Goal: Ask a question

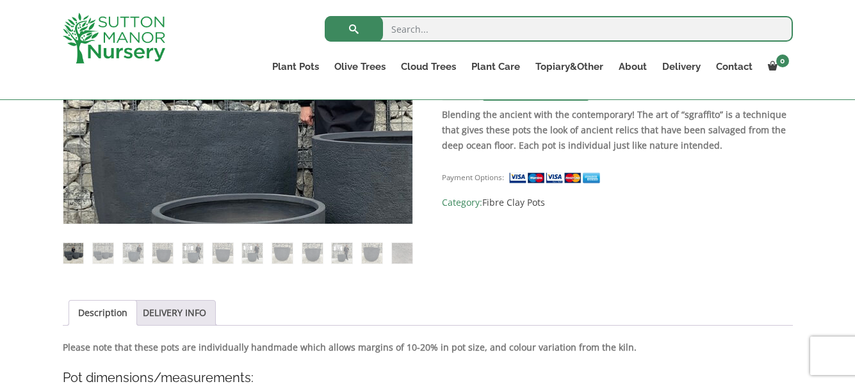
scroll to position [425, 0]
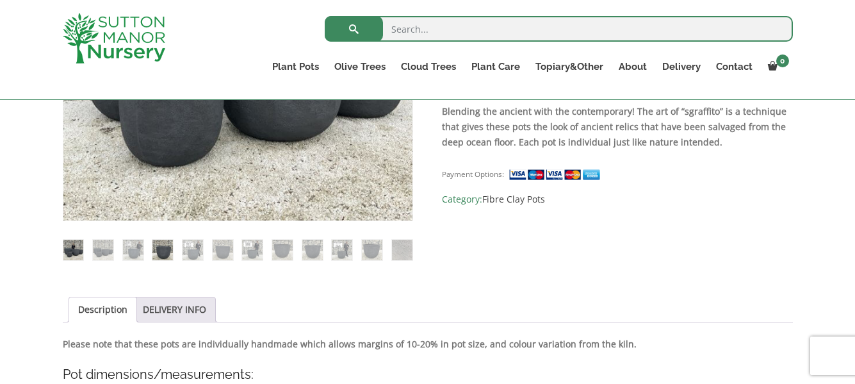
click at [156, 250] on img at bounding box center [162, 250] width 20 height 20
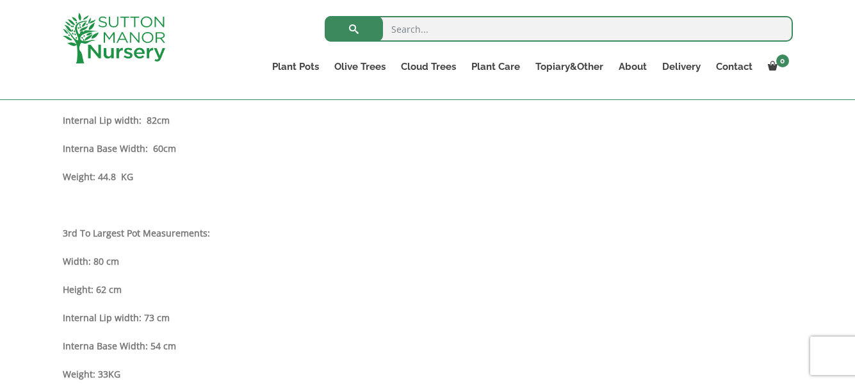
scroll to position [1059, 0]
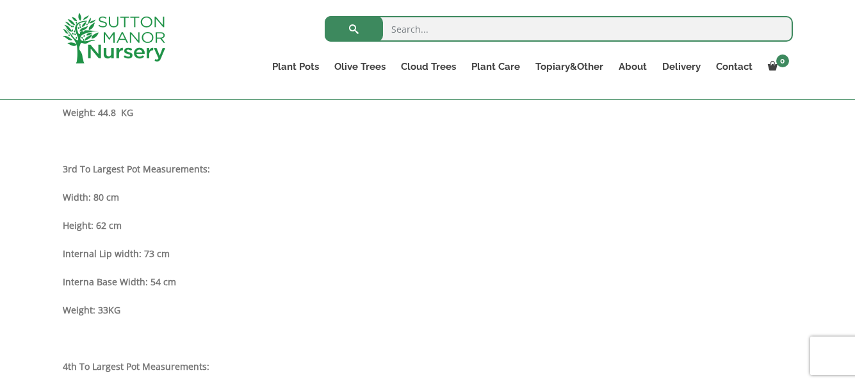
drag, startPoint x: 61, startPoint y: 194, endPoint x: 119, endPoint y: 199, distance: 57.9
click at [119, 199] on div "Sale! 🔍 The Egg Pot Fibre Clay Charcoal Plant Pots £ 357.95 - £ 584.95 £ 294.95…" at bounding box center [427, 181] width 749 height 1908
copy strong "Width: 80 cm"
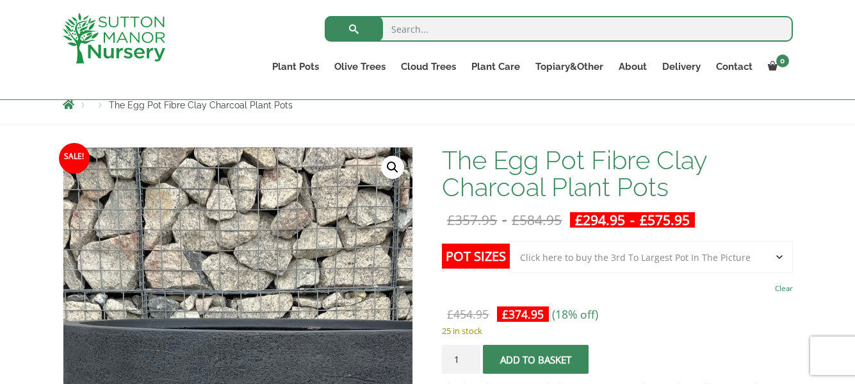
scroll to position [354, 0]
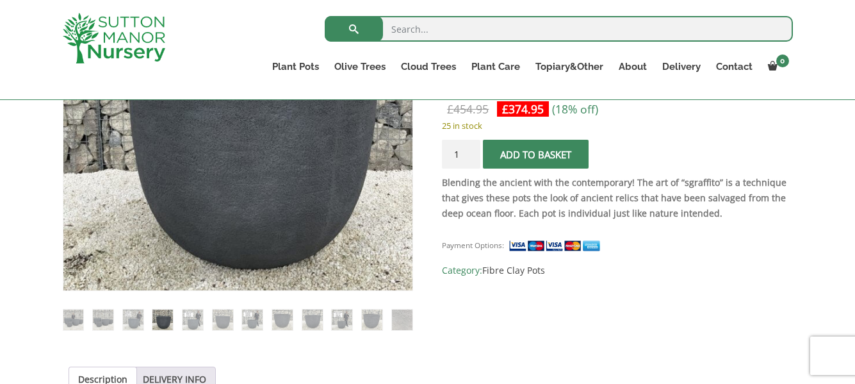
click at [626, 200] on strong "Blending the ancient with the contemporary! The art of “sgraffito” is a techniq…" at bounding box center [614, 197] width 345 height 43
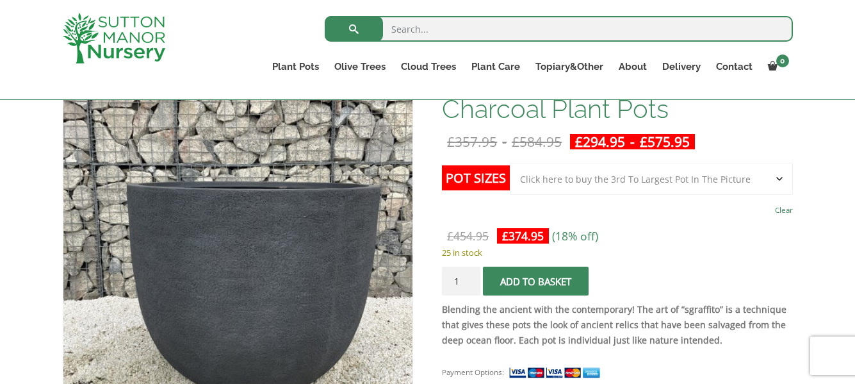
scroll to position [226, 0]
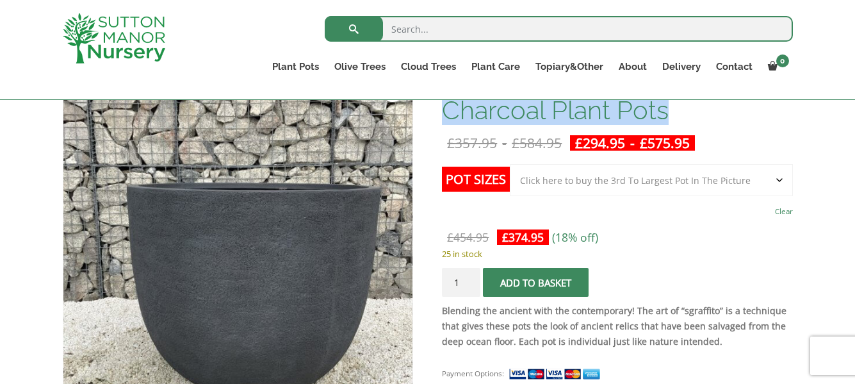
drag, startPoint x: 446, startPoint y: 113, endPoint x: 672, endPoint y: 111, distance: 226.1
click at [672, 111] on h1 "The Egg Pot Fibre Clay Charcoal Plant Pots" at bounding box center [617, 97] width 350 height 54
copy h1 "Charcoal Plant Pots"
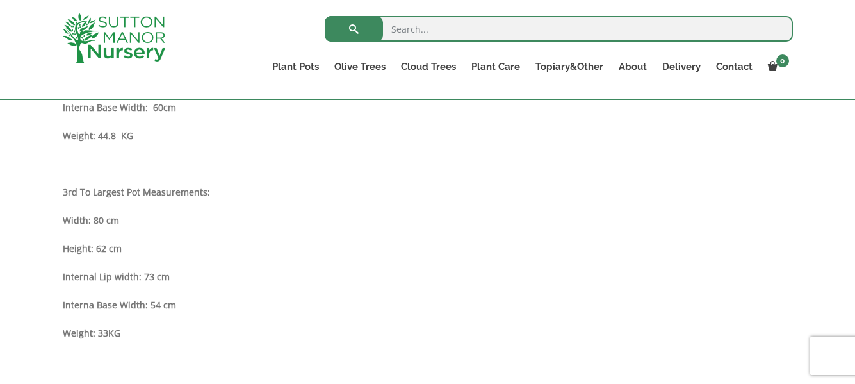
scroll to position [1059, 0]
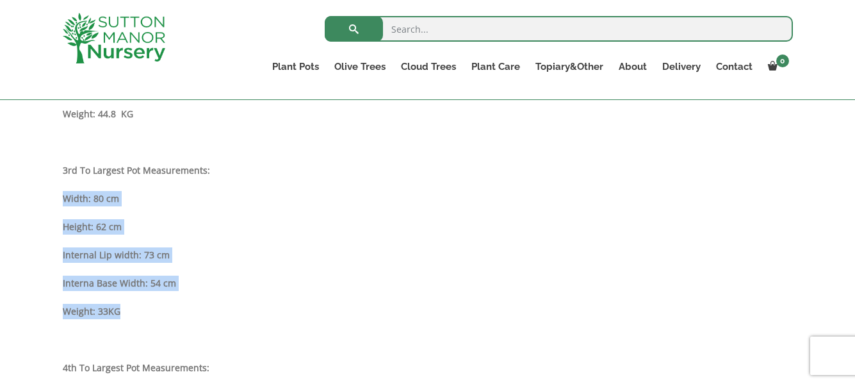
drag, startPoint x: 65, startPoint y: 197, endPoint x: 137, endPoint y: 305, distance: 130.2
click at [137, 305] on div "Description Please note that these pots are individually handmade which allows …" at bounding box center [428, 215] width 730 height 1024
copy div "Width: 80 cm Height: 62 cm Internal Lip width: 73 cm Interna Base Width: 54 cm …"
click at [279, 268] on div "Description Please note that these pots are individually handmade which allows …" at bounding box center [428, 215] width 730 height 1024
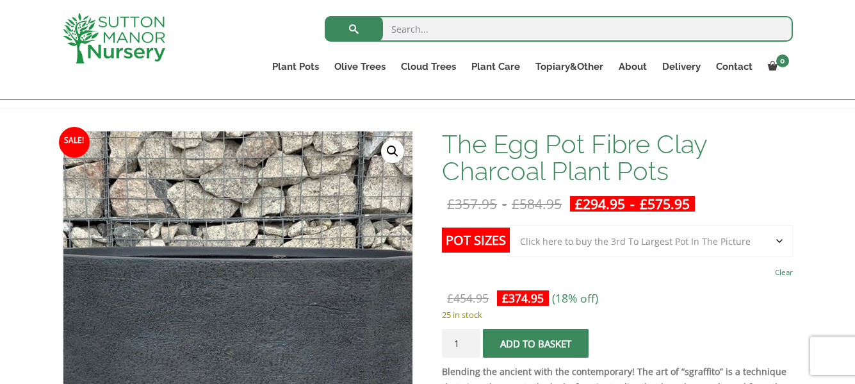
scroll to position [162, 0]
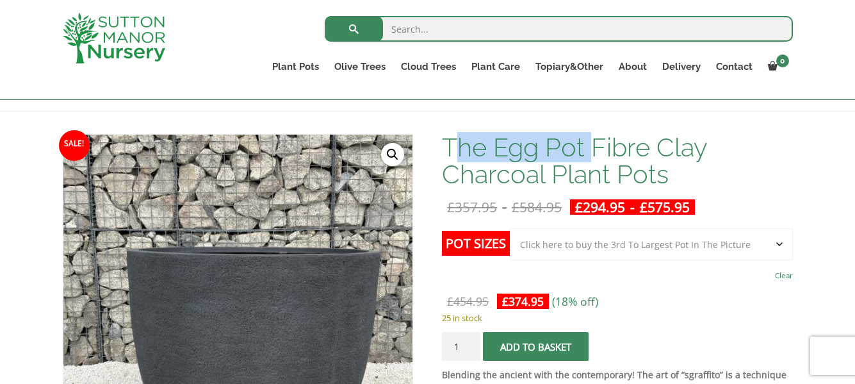
drag, startPoint x: 452, startPoint y: 144, endPoint x: 596, endPoint y: 143, distance: 144.1
click at [596, 143] on h1 "The Egg Pot Fibre Clay Charcoal Plant Pots" at bounding box center [617, 161] width 350 height 54
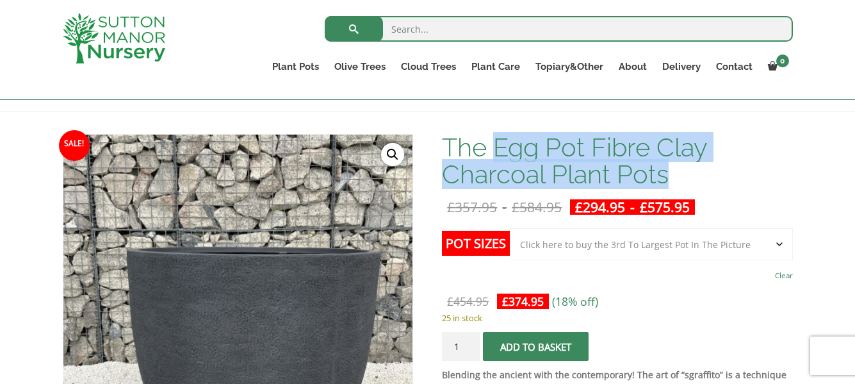
drag, startPoint x: 498, startPoint y: 146, endPoint x: 680, endPoint y: 175, distance: 184.2
click at [680, 175] on h1 "The Egg Pot Fibre Clay Charcoal Plant Pots" at bounding box center [617, 161] width 350 height 54
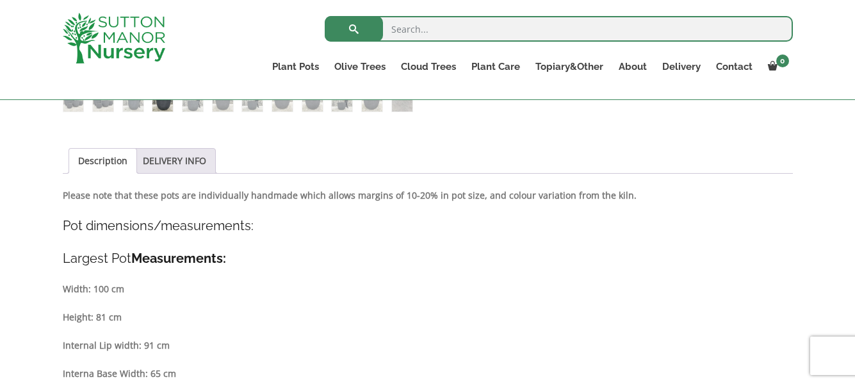
scroll to position [577, 0]
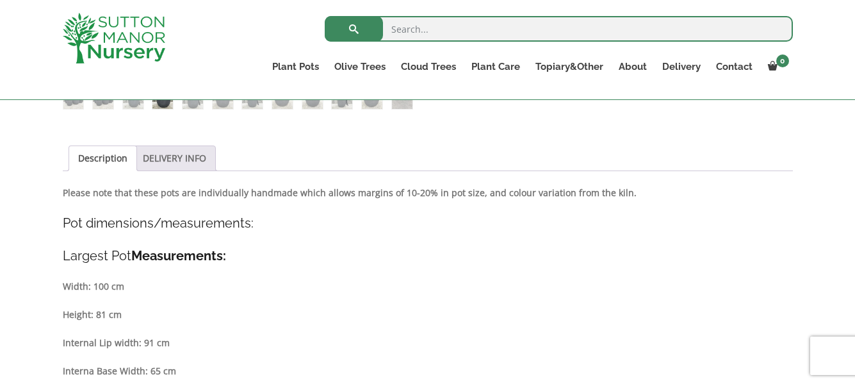
click at [198, 159] on link "DELIVERY INFO" at bounding box center [174, 158] width 63 height 24
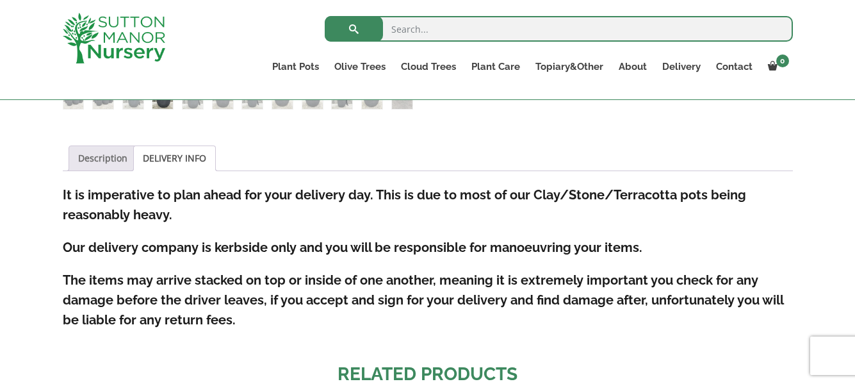
click at [97, 163] on link "Description" at bounding box center [102, 158] width 49 height 24
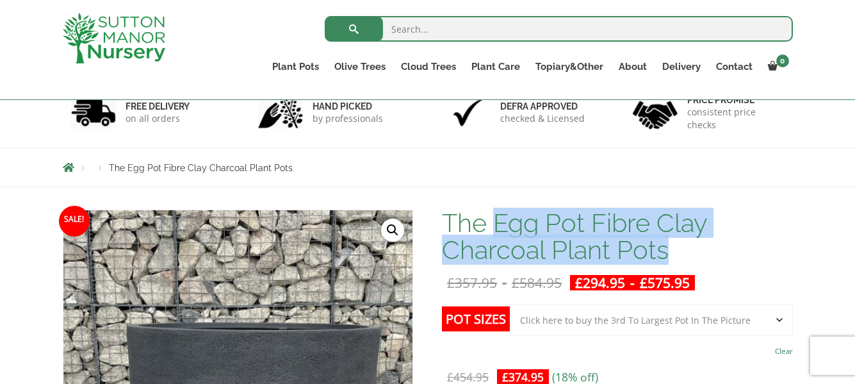
scroll to position [0, 0]
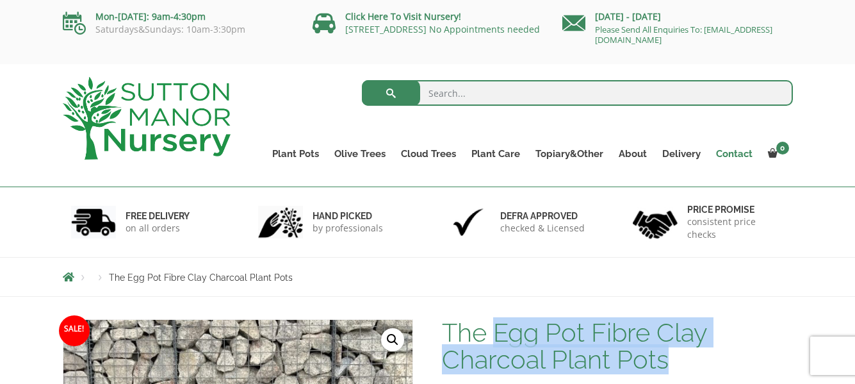
click at [730, 154] on link "Contact" at bounding box center [734, 154] width 52 height 18
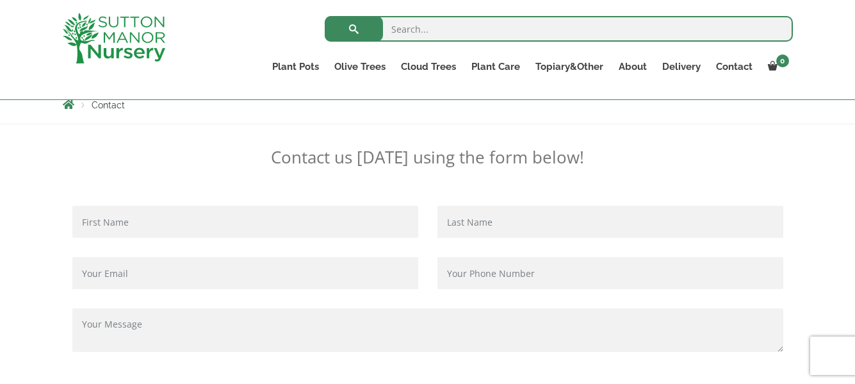
scroll to position [425, 0]
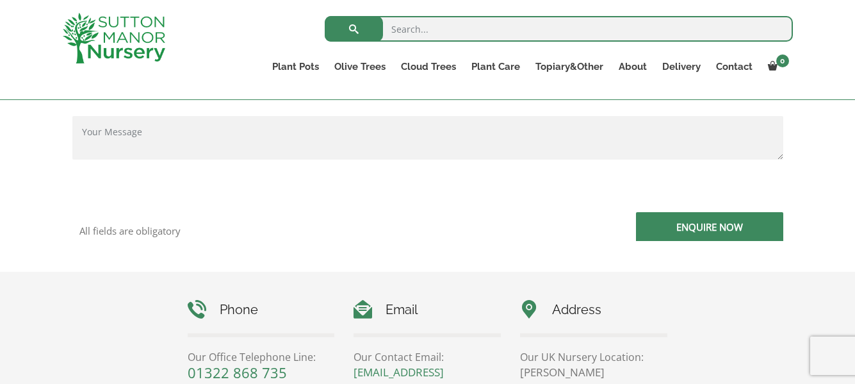
click at [127, 136] on textarea "Contact form" at bounding box center [427, 138] width 711 height 44
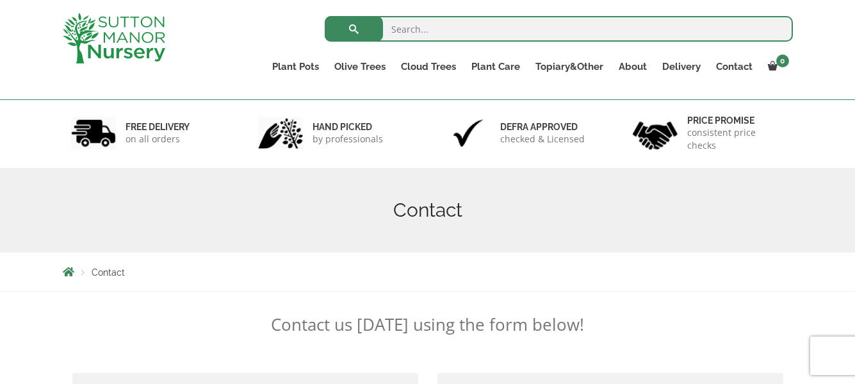
scroll to position [0, 0]
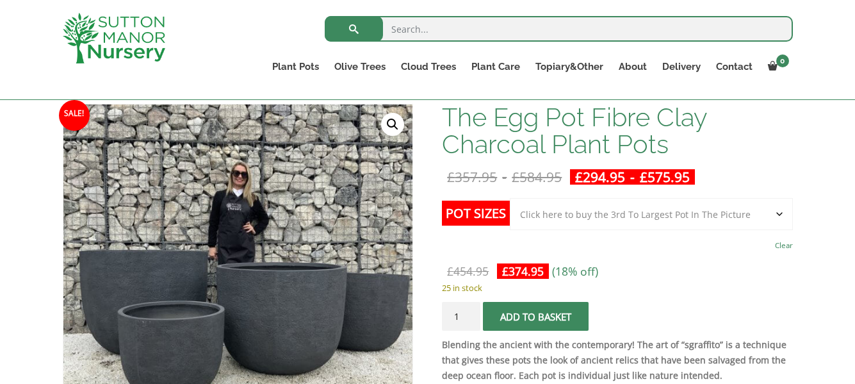
scroll to position [192, 0]
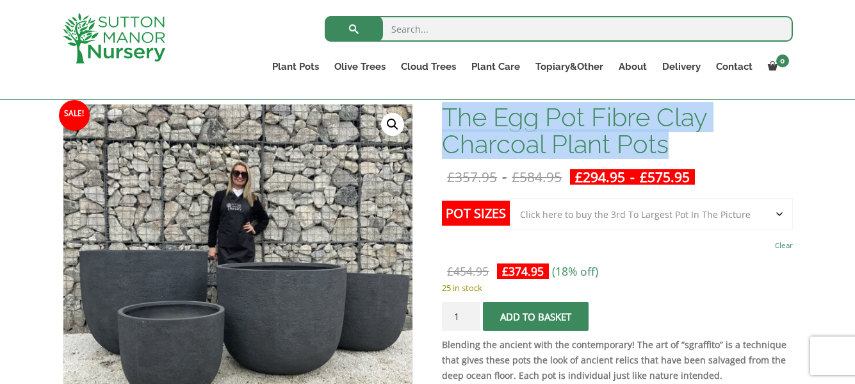
drag, startPoint x: 448, startPoint y: 119, endPoint x: 669, endPoint y: 146, distance: 222.1
click at [669, 146] on h1 "The Egg Pot Fibre Clay Charcoal Plant Pots" at bounding box center [617, 131] width 350 height 54
copy h1 "The Egg Pot Fibre Clay Charcoal Plant Pots"
click at [728, 66] on link "Contact" at bounding box center [734, 67] width 52 height 18
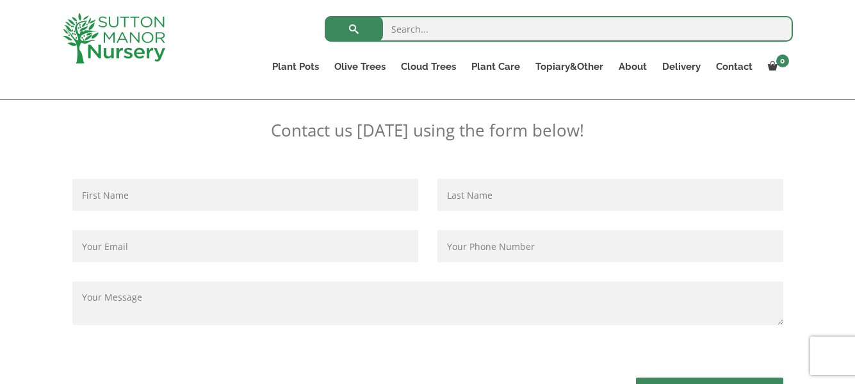
scroll to position [320, 0]
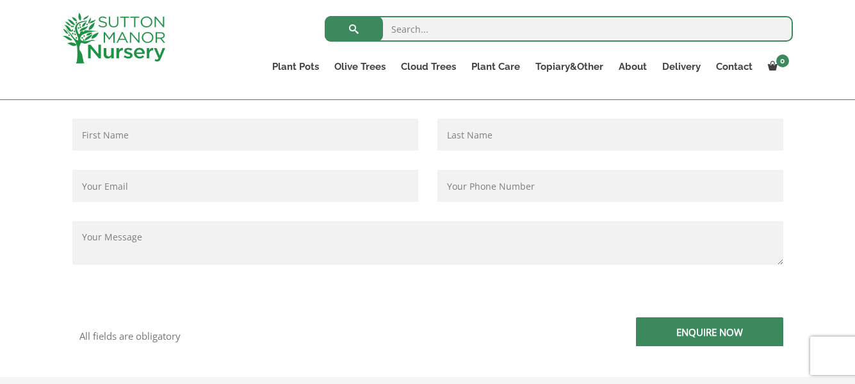
click at [151, 134] on input "Contact form" at bounding box center [245, 135] width 346 height 32
type input "Lukas Simak"
type input "lukassimak@hotmail.com"
click at [479, 134] on input "Contact form" at bounding box center [611, 135] width 346 height 32
type input "Simak"
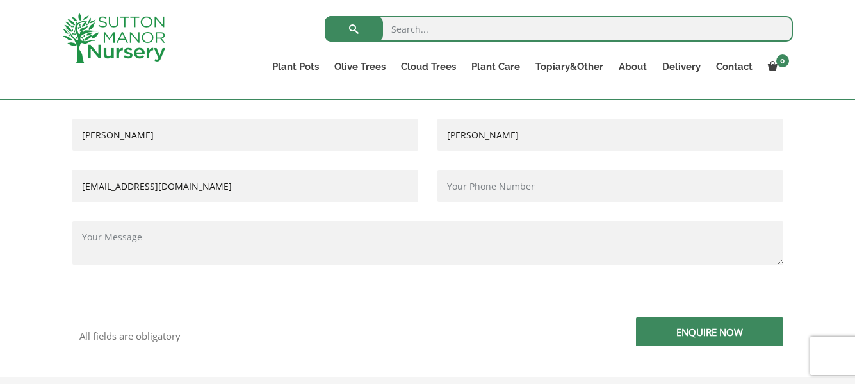
type input "07590775152"
click at [133, 246] on textarea "Contact form" at bounding box center [427, 243] width 711 height 44
paste textarea "The Egg Pot Fibre Clay Charcoal Plant Pots"
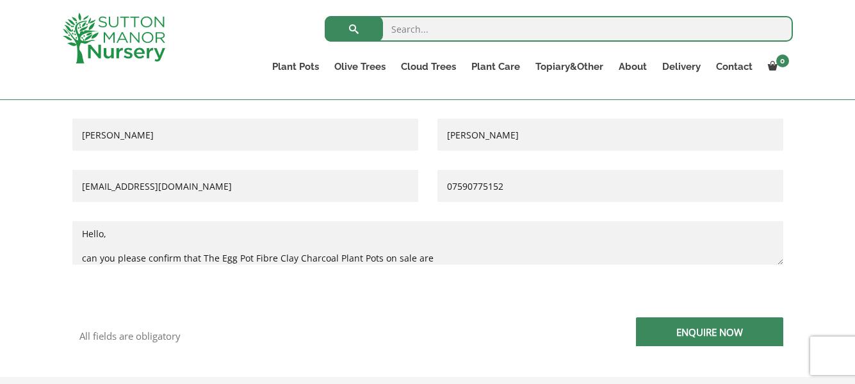
paste textarea "Frost-resistant UV-resistant"
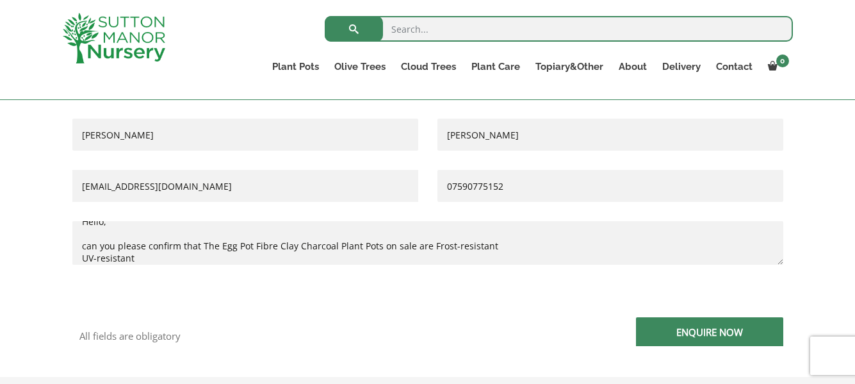
click at [80, 256] on textarea "Hello, can you please confirm that The Egg Pot Fibre Clay Charcoal Plant Pots o…" at bounding box center [427, 243] width 711 height 44
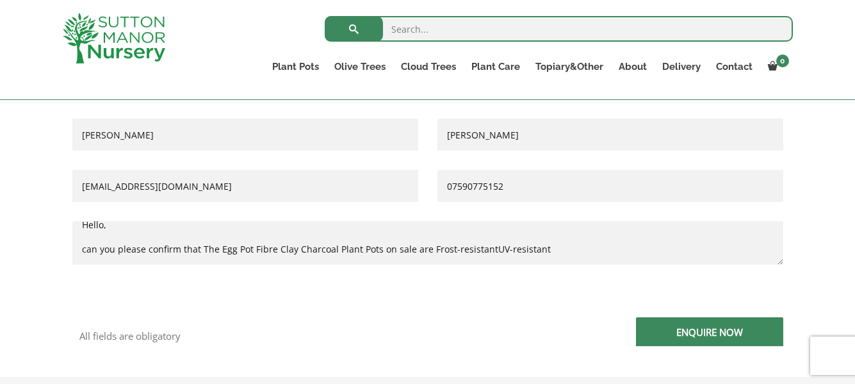
scroll to position [12, 0]
click at [580, 247] on textarea "Hello, can you please confirm that The Egg Pot Fibre Clay Charcoal Plant Pots o…" at bounding box center [427, 243] width 711 height 44
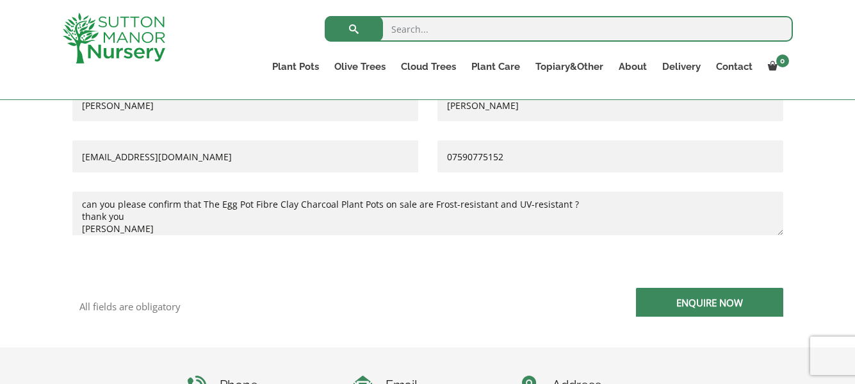
scroll to position [384, 0]
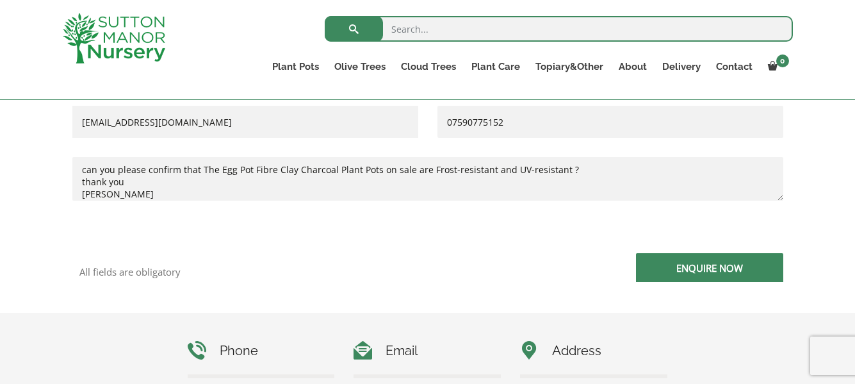
type textarea "Hello, can you please confirm that The Egg Pot Fibre Clay Charcoal Plant Pots o…"
click at [692, 272] on input "Enquire Now" at bounding box center [709, 267] width 147 height 29
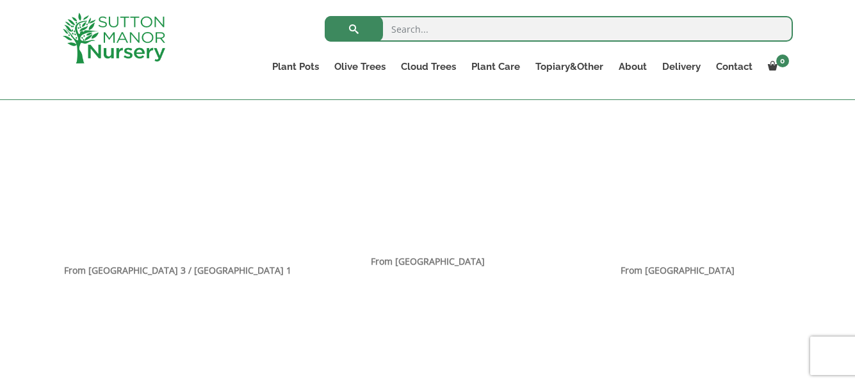
scroll to position [897, 0]
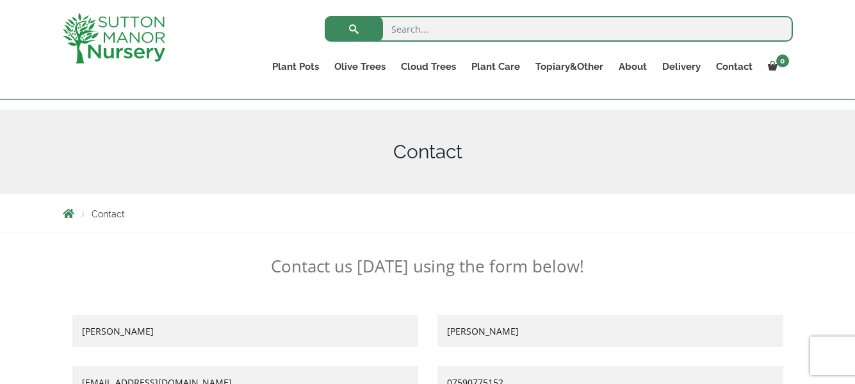
scroll to position [0, 0]
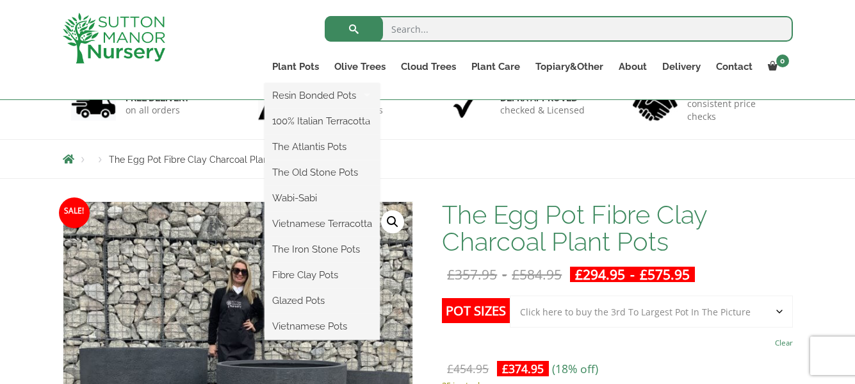
scroll to position [128, 0]
